Goal: Use online tool/utility: Use online tool/utility

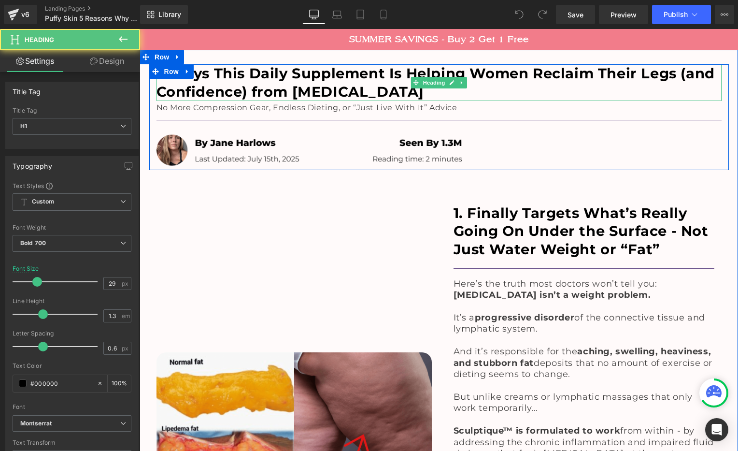
click at [352, 79] on h1 "5 Ways This Daily Supplement Is Helping Women Reclaim Their Legs (and Confidenc…" at bounding box center [439, 82] width 565 height 36
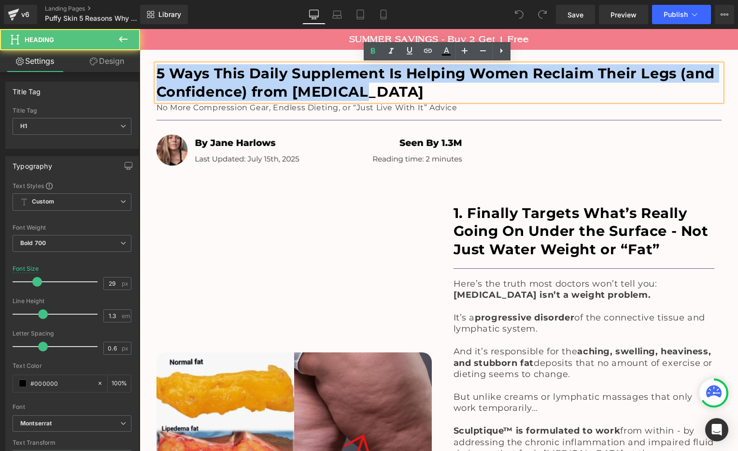
drag, startPoint x: 156, startPoint y: 73, endPoint x: 388, endPoint y: 93, distance: 232.2
click at [388, 93] on h1 "5 Ways This Daily Supplement Is Helping Women Reclaim Their Legs (and Confidenc…" at bounding box center [439, 82] width 565 height 36
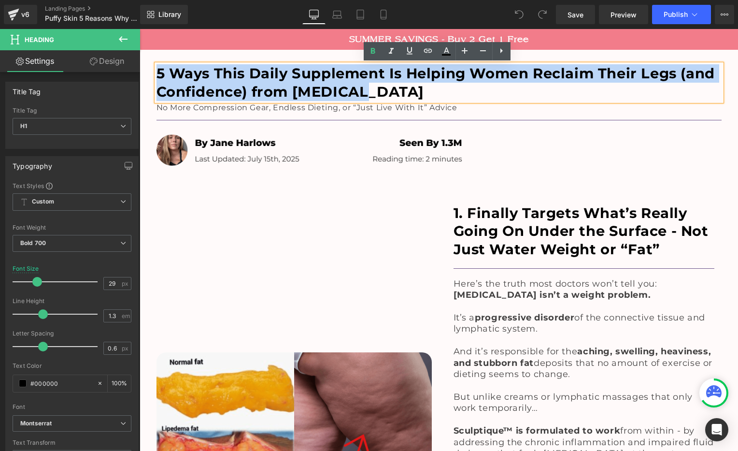
paste div
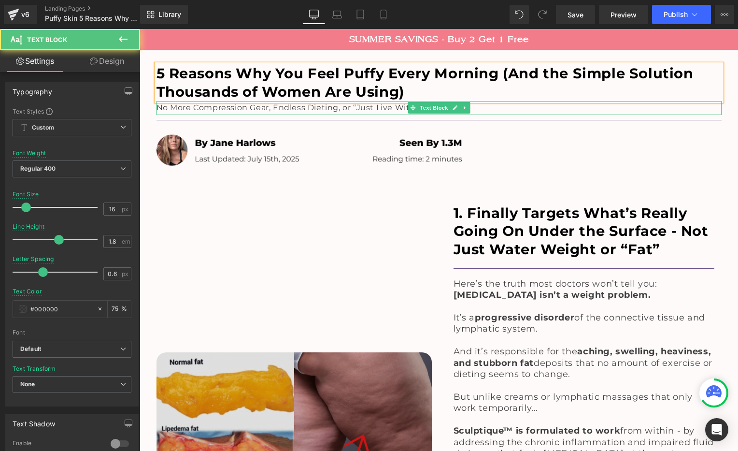
click at [249, 108] on p "No More Compression Gear, Endless Dieting, or “Just Live With It” Advice" at bounding box center [439, 108] width 565 height 14
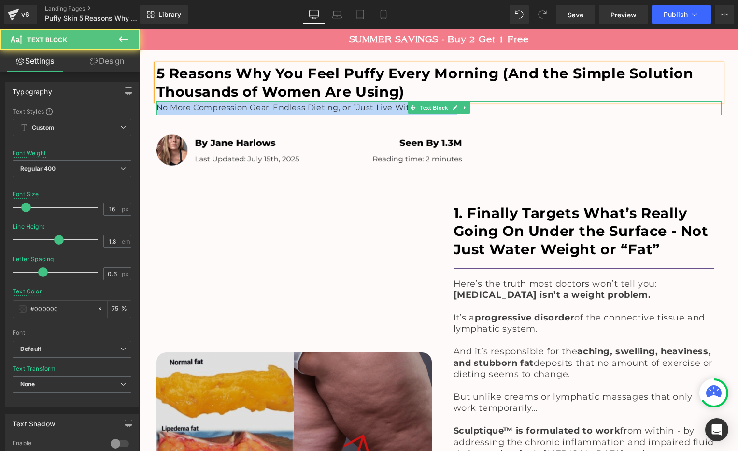
click at [249, 108] on p "No More Compression Gear, Endless Dieting, or “Just Live With It” Advice" at bounding box center [439, 108] width 565 height 14
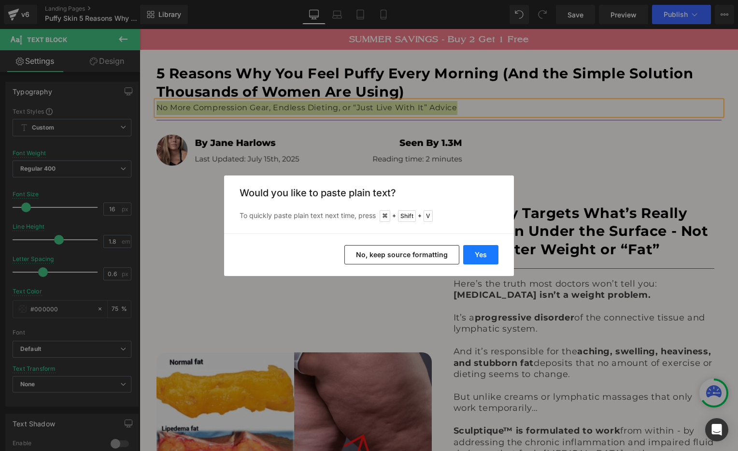
click at [479, 258] on button "Yes" at bounding box center [480, 254] width 35 height 19
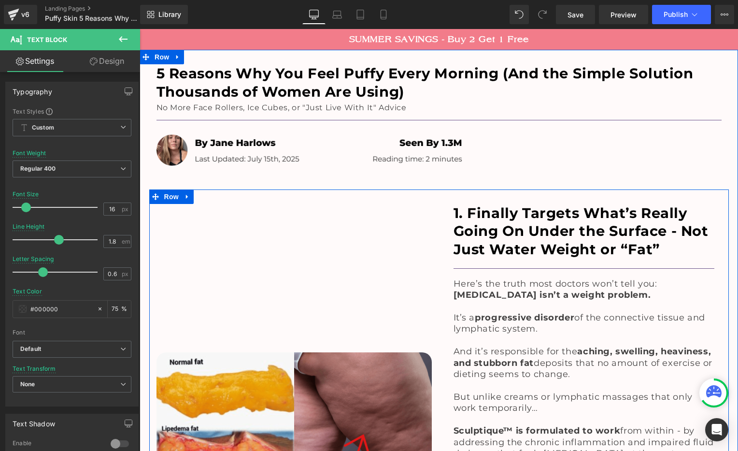
click at [341, 226] on div "Image" at bounding box center [294, 426] width 290 height 475
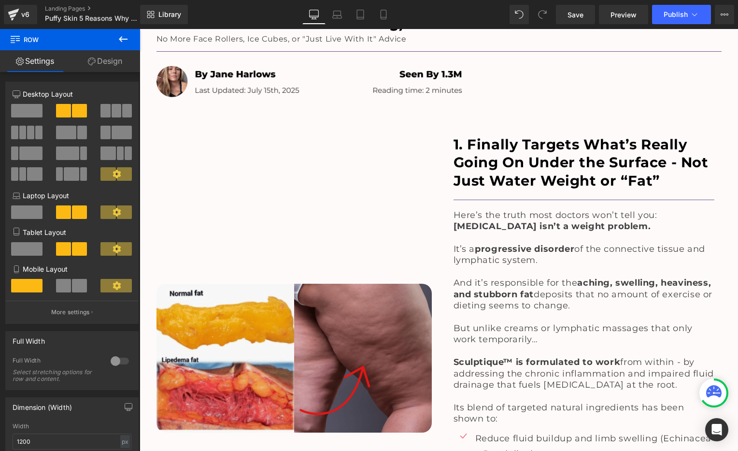
scroll to position [41, 0]
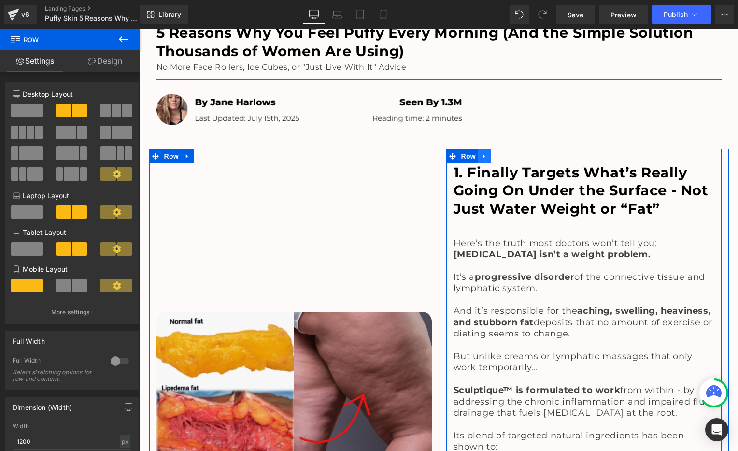
click at [485, 154] on icon at bounding box center [484, 155] width 7 height 7
click at [496, 155] on icon at bounding box center [497, 156] width 7 height 7
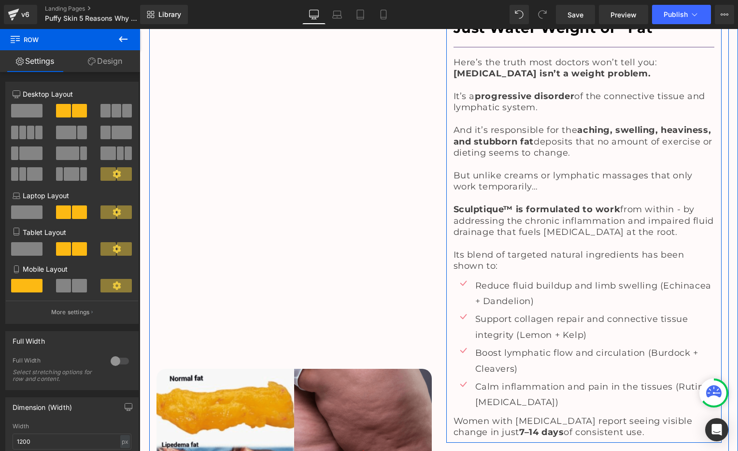
scroll to position [35, 0]
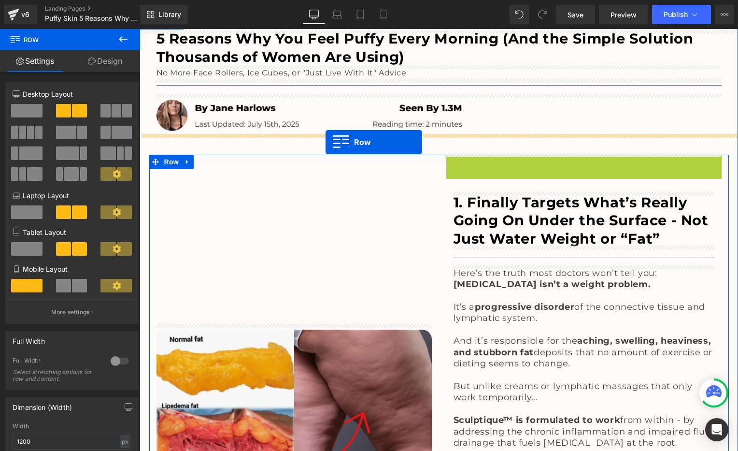
drag, startPoint x: 451, startPoint y: 161, endPoint x: 326, endPoint y: 143, distance: 127.0
